Goal: Task Accomplishment & Management: Manage account settings

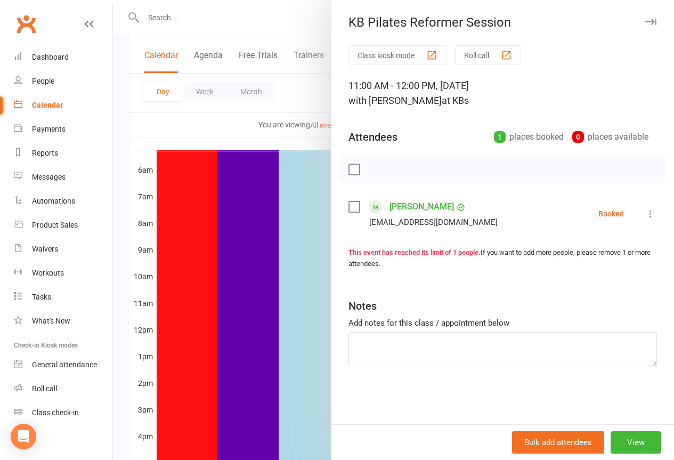
click at [647, 22] on icon "button" at bounding box center [650, 22] width 11 height 6
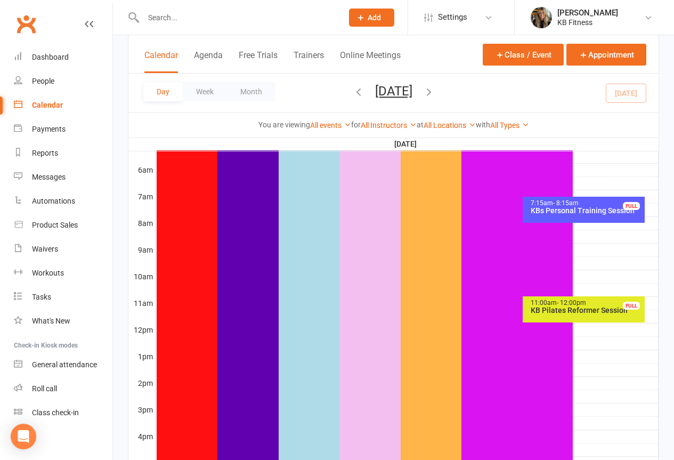
click at [435, 94] on icon "button" at bounding box center [429, 92] width 12 height 12
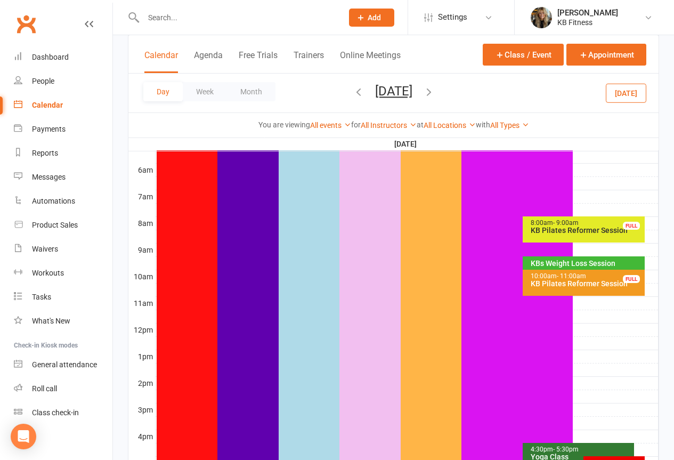
click at [546, 263] on div "KBs Weight Loss Session" at bounding box center [586, 262] width 112 height 7
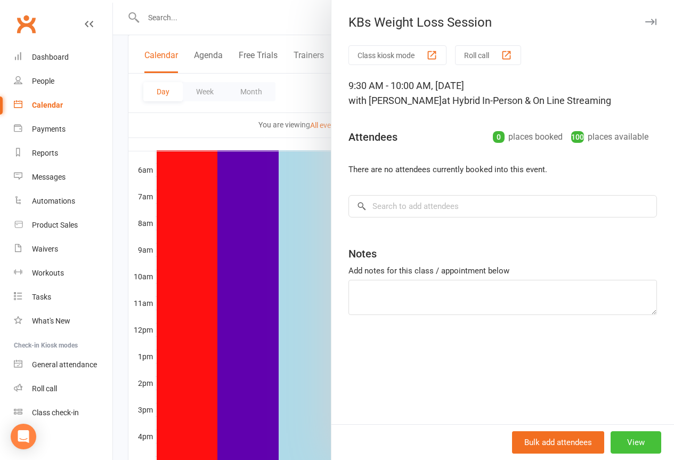
click at [629, 450] on button "View" at bounding box center [635, 442] width 51 height 22
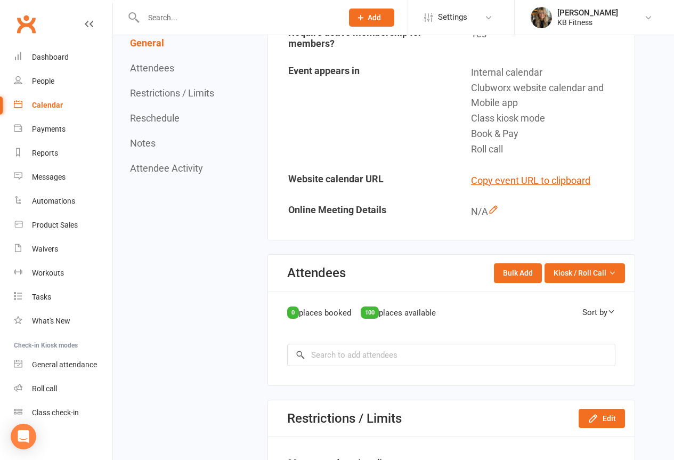
scroll to position [586, 0]
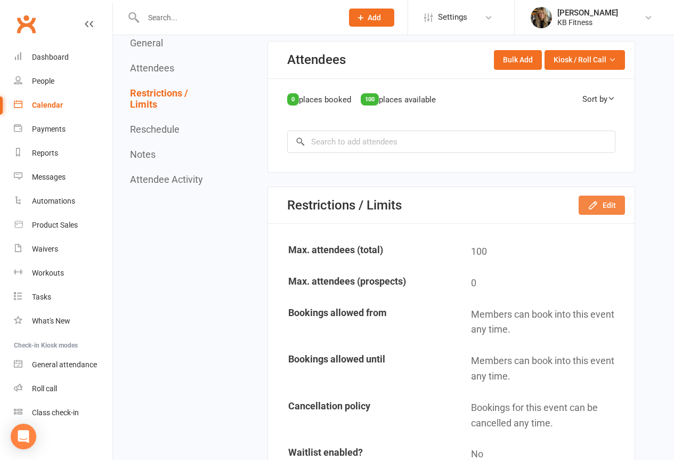
click at [602, 215] on button "Edit" at bounding box center [601, 204] width 46 height 19
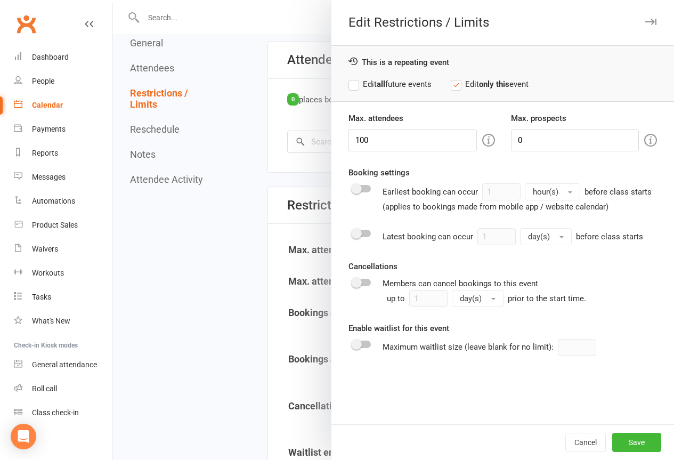
click at [348, 85] on label "Edit all future events" at bounding box center [389, 84] width 83 height 13
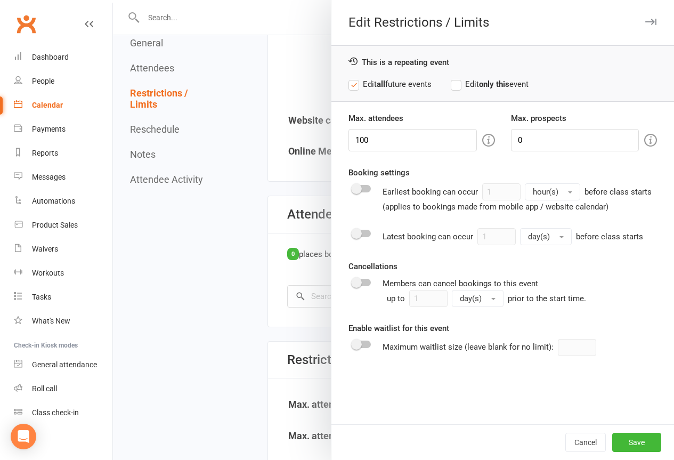
scroll to position [426, 0]
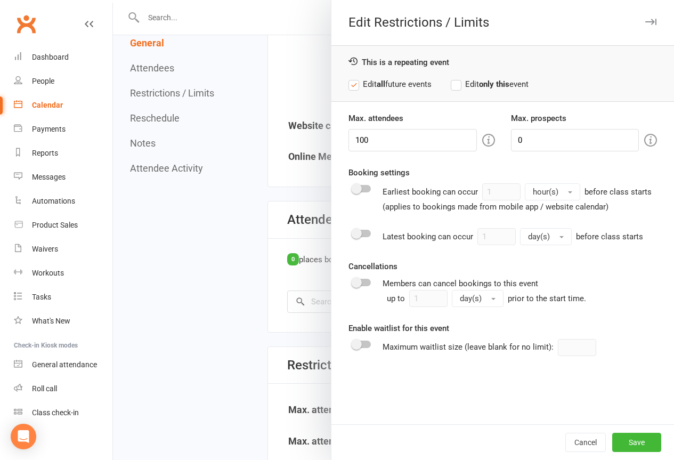
click at [644, 28] on button "button" at bounding box center [650, 21] width 13 height 13
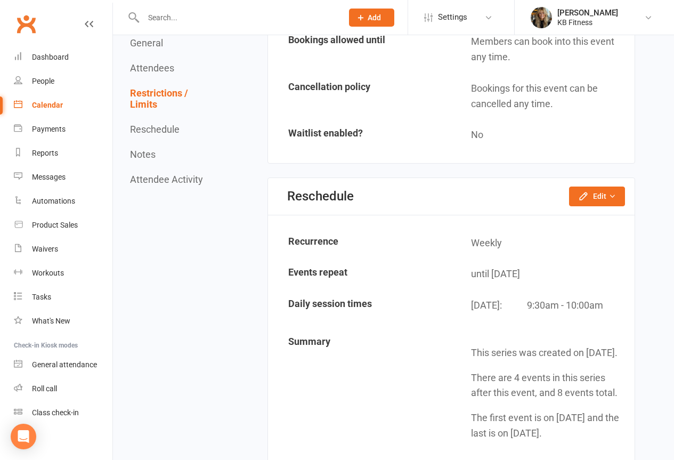
scroll to position [905, 0]
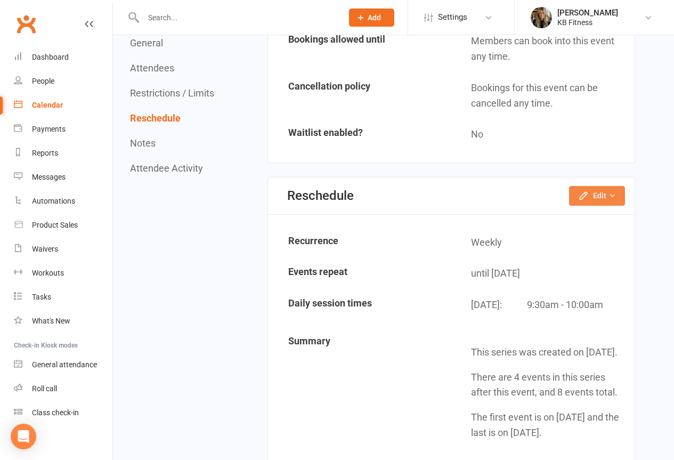
click at [579, 201] on icon "button" at bounding box center [583, 195] width 11 height 11
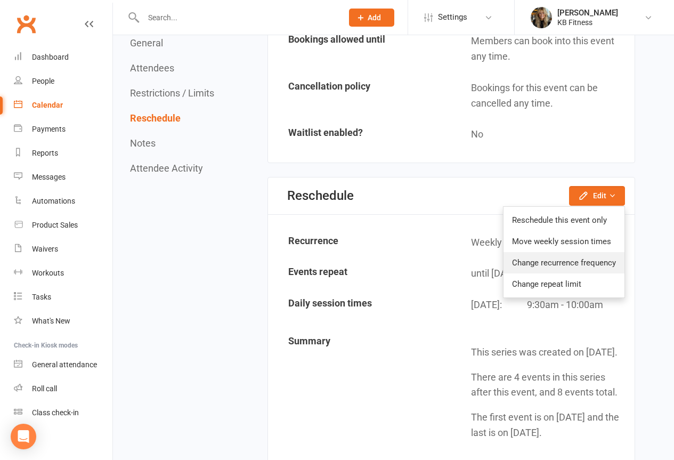
click at [534, 273] on link "Change recurrence frequency" at bounding box center [563, 262] width 121 height 21
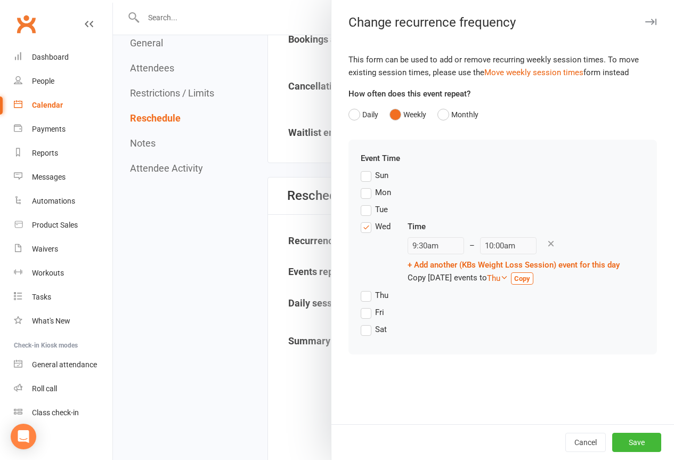
click at [530, 248] on div "9:30am – 10:00am" at bounding box center [513, 245] width 212 height 17
click at [522, 245] on div "9:30am – 10:00am" at bounding box center [513, 245] width 212 height 17
click at [546, 244] on icon at bounding box center [551, 244] width 10 height 10
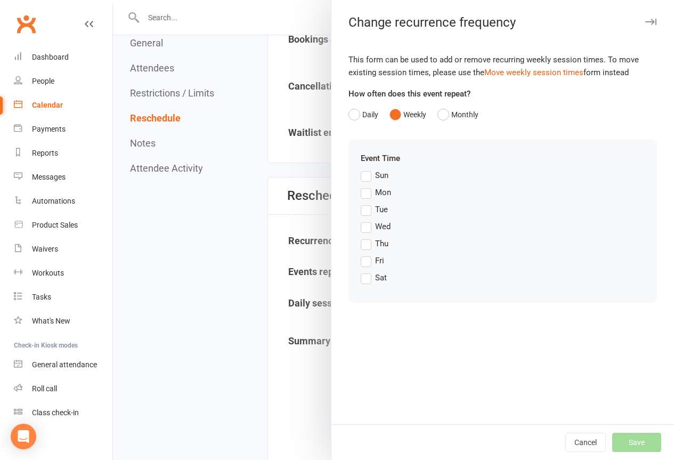
click at [362, 225] on label "Wed" at bounding box center [376, 226] width 30 height 13
click at [362, 220] on input "Wed" at bounding box center [364, 220] width 7 height 0
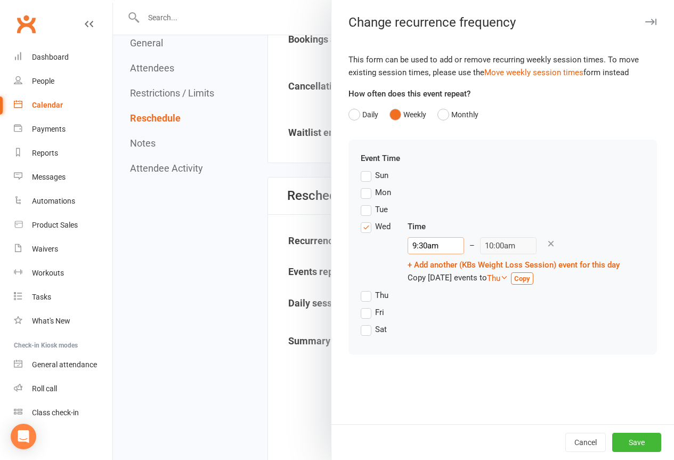
click at [419, 241] on input "9:30am" at bounding box center [435, 245] width 56 height 17
type input "2:45pm"
type input "3:15pm"
click at [417, 297] on li "2:45pm" at bounding box center [434, 295] width 51 height 16
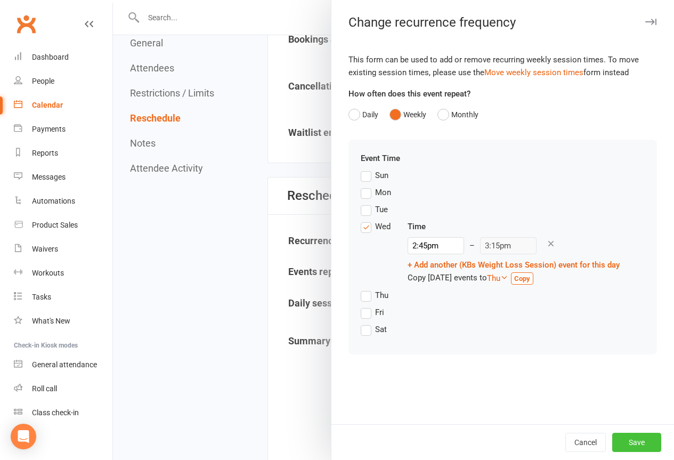
click at [629, 440] on button "Save" at bounding box center [636, 441] width 49 height 19
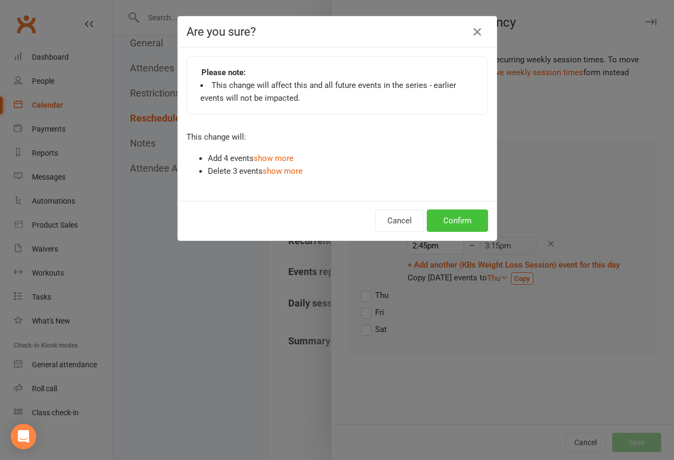
click at [450, 218] on button "Confirm" at bounding box center [457, 220] width 61 height 22
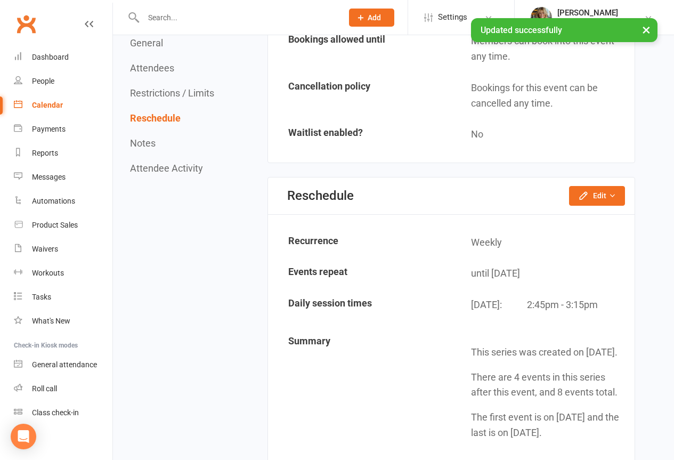
click at [645, 29] on button "×" at bounding box center [645, 29] width 19 height 23
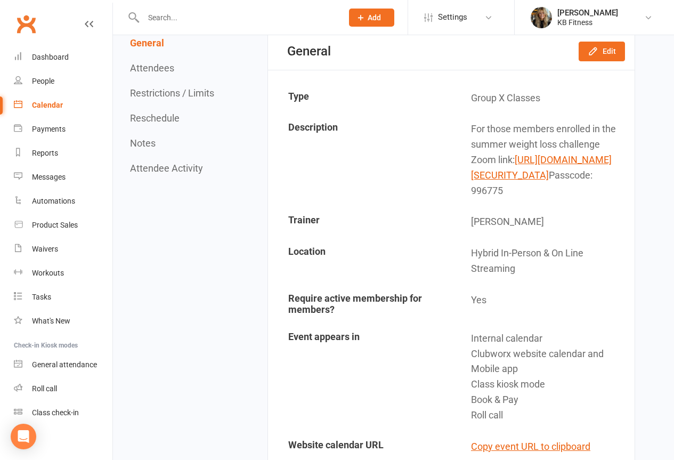
scroll to position [0, 0]
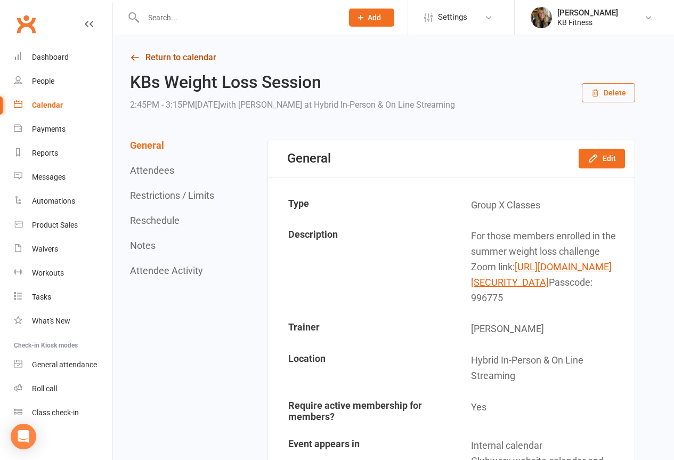
click at [168, 55] on link "Return to calendar" at bounding box center [382, 57] width 505 height 15
